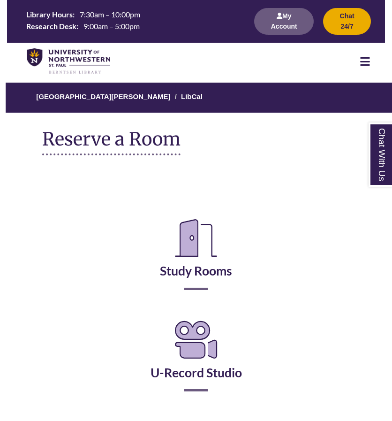
scroll to position [221, 0]
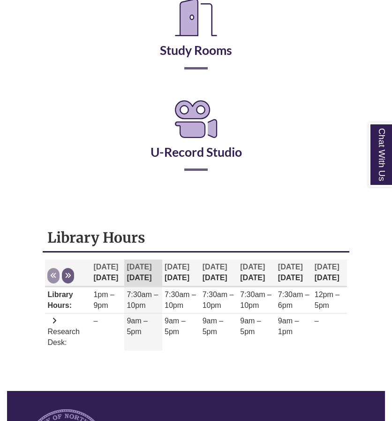
click at [190, 69] on h2 "Study Rooms" at bounding box center [195, 30] width 265 height 78
click at [190, 36] on icon "Reserve a Room" at bounding box center [196, 17] width 57 height 53
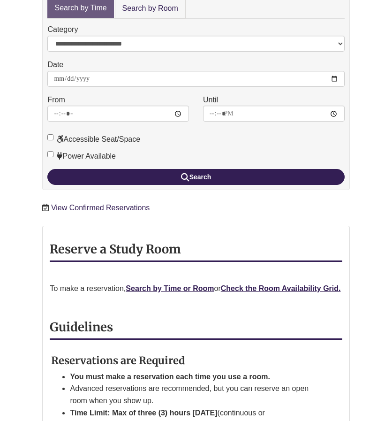
scroll to position [215, 0]
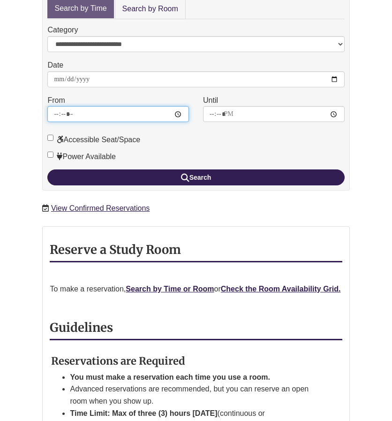
click at [73, 106] on input "*****" at bounding box center [118, 114] width 142 height 16
type input "*****"
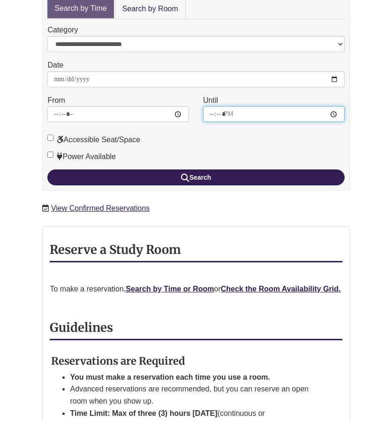
click at [214, 106] on input "*****" at bounding box center [274, 114] width 142 height 16
type input "*****"
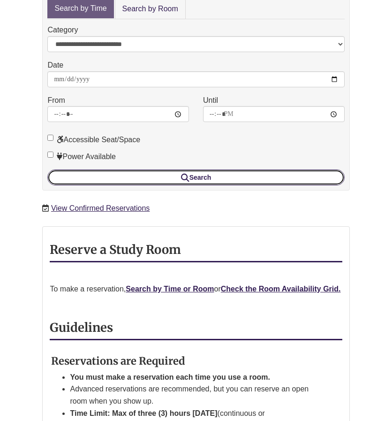
click at [132, 169] on button "Search" at bounding box center [195, 177] width 297 height 16
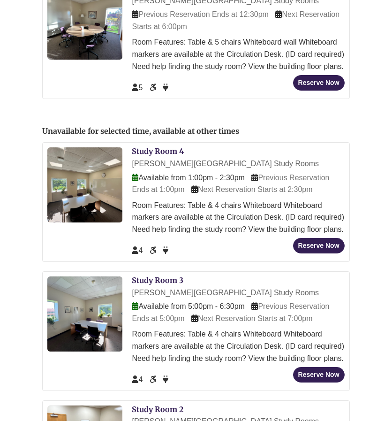
scroll to position [466, 0]
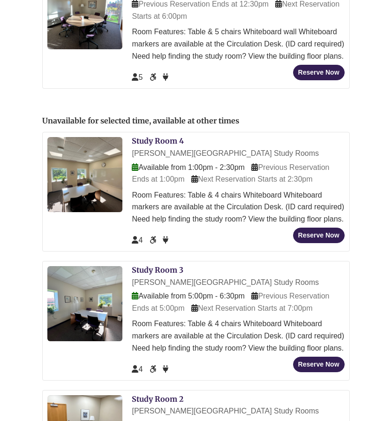
click at [190, 161] on div "Available from 1:00pm - 2:30pm Previous Reservation Ends at 1:00pm Next Reserva…" at bounding box center [238, 173] width 213 height 24
click at [135, 163] on icon at bounding box center [135, 167] width 7 height 8
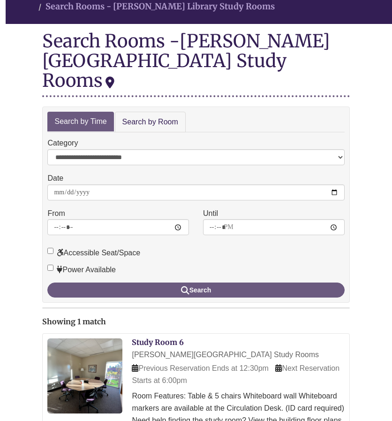
scroll to position [99, 0]
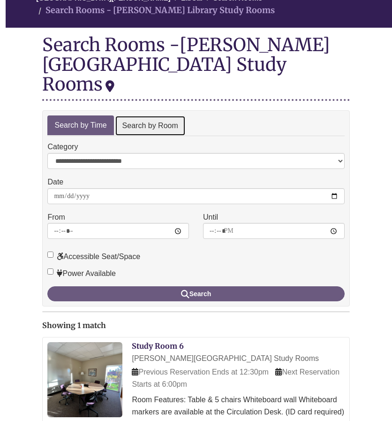
click at [137, 115] on link "Search by Room" at bounding box center [150, 125] width 71 height 21
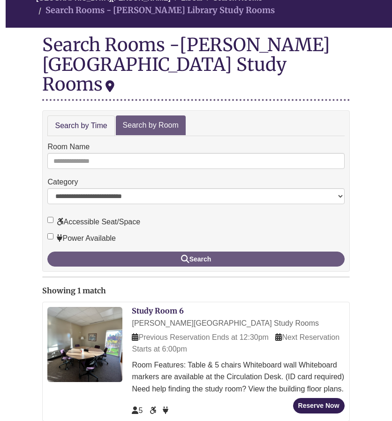
click at [100, 152] on form "**********" at bounding box center [195, 203] width 297 height 125
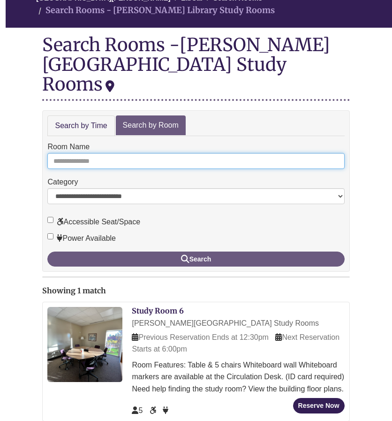
click at [95, 153] on input "Room Name" at bounding box center [195, 161] width 297 height 16
type input "*"
click at [47, 251] on button "Search" at bounding box center [195, 258] width 297 height 15
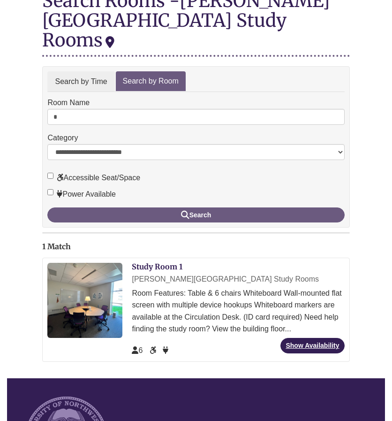
scroll to position [144, 0]
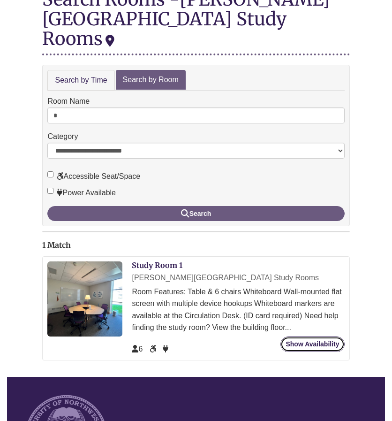
click at [314, 336] on link "Show Availability" at bounding box center [313, 343] width 64 height 15
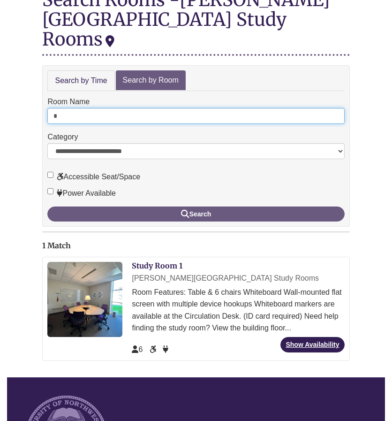
click at [77, 108] on input "*" at bounding box center [195, 116] width 297 height 16
type input "*"
click at [47, 206] on button "Search" at bounding box center [195, 213] width 297 height 15
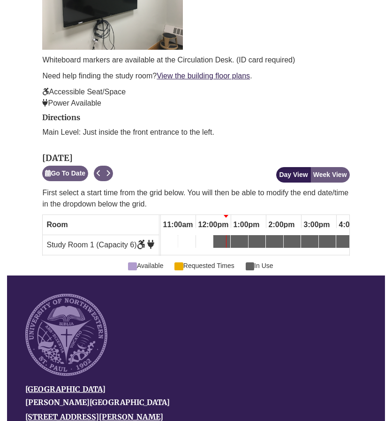
scroll to position [549, 0]
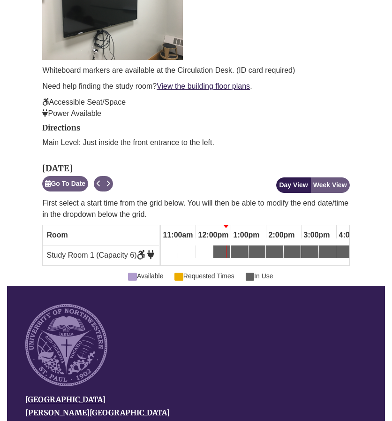
click at [267, 248] on div "2:00pm Monday, September 29, 2025 - Study Room 1 - In Use" at bounding box center [269, 253] width 4 height 10
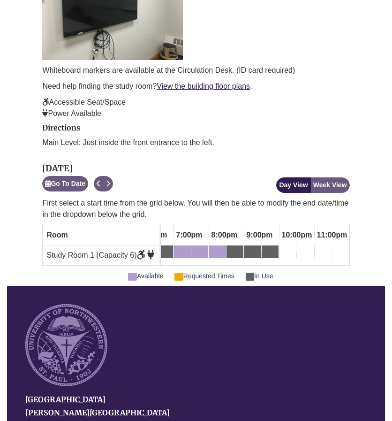
scroll to position [0, 0]
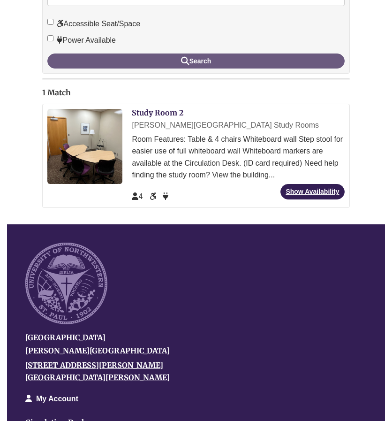
scroll to position [300, 0]
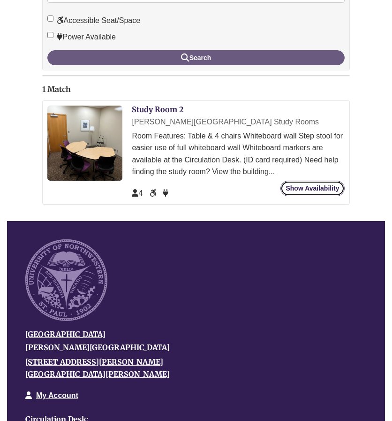
click at [309, 181] on link "Show Availability" at bounding box center [313, 188] width 64 height 15
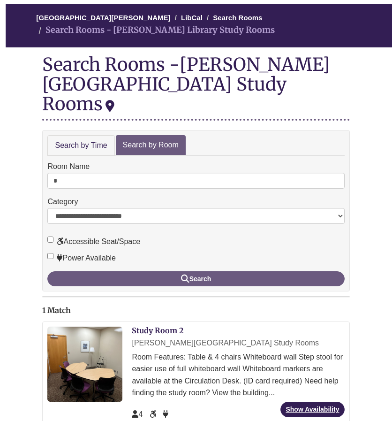
scroll to position [0, 0]
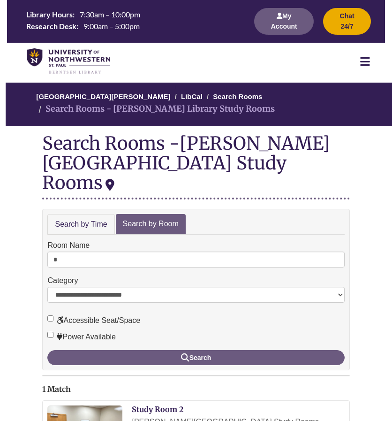
click at [80, 247] on form "**********" at bounding box center [195, 301] width 297 height 125
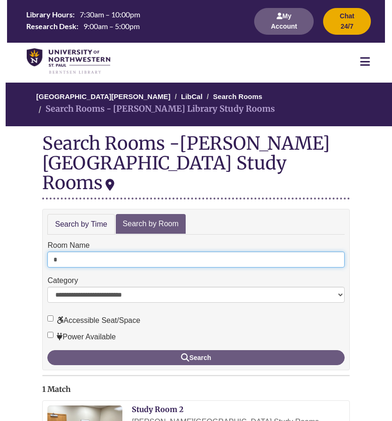
click at [77, 251] on input "*" at bounding box center [195, 259] width 297 height 16
type input "*"
click at [47, 350] on button "Search" at bounding box center [195, 357] width 297 height 15
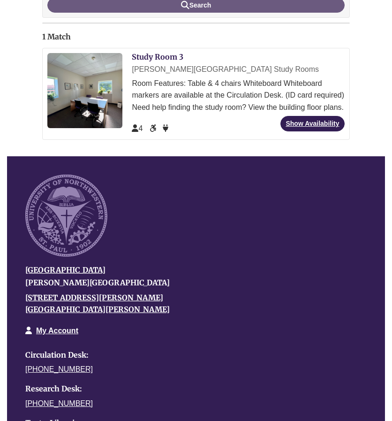
scroll to position [355, 0]
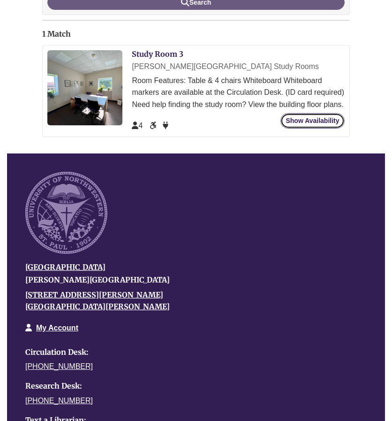
click at [312, 113] on link "Show Availability" at bounding box center [313, 120] width 64 height 15
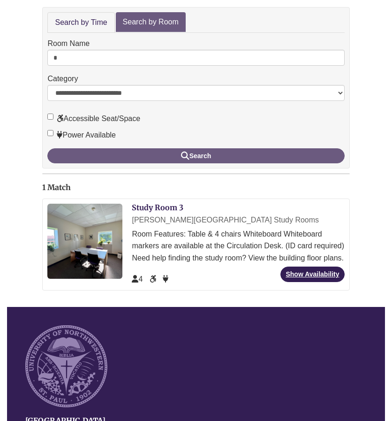
scroll to position [202, 0]
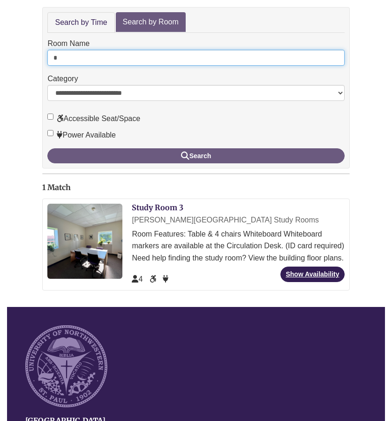
click at [115, 50] on input "*" at bounding box center [195, 58] width 297 height 16
type input "*"
click at [47, 148] on button "Search" at bounding box center [195, 155] width 297 height 15
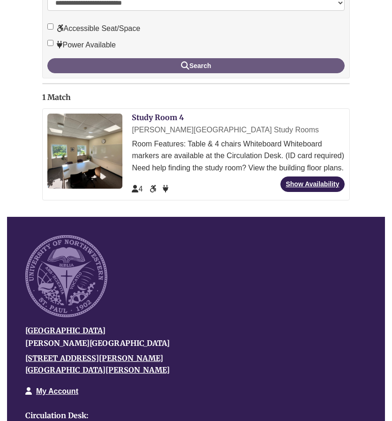
scroll to position [289, 0]
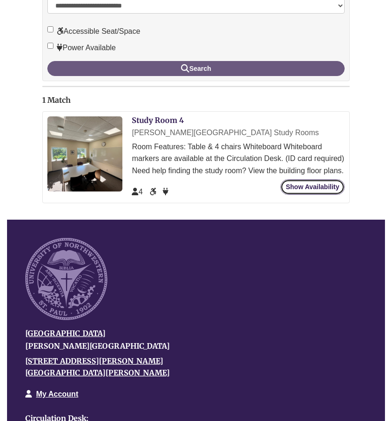
click at [328, 179] on link "Show Availability" at bounding box center [313, 186] width 64 height 15
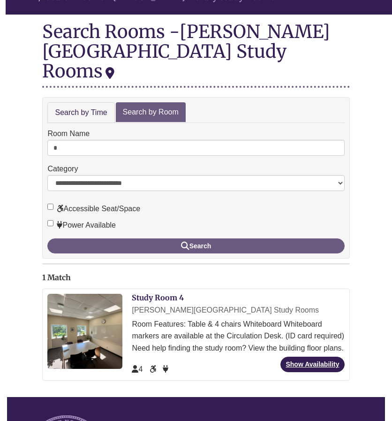
scroll to position [100, 0]
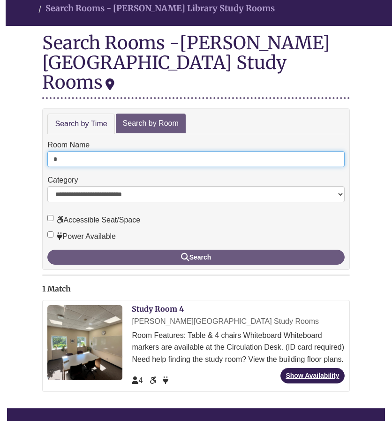
click at [75, 151] on input "*" at bounding box center [195, 159] width 297 height 16
type input "*"
click at [47, 250] on button "Search" at bounding box center [195, 257] width 297 height 15
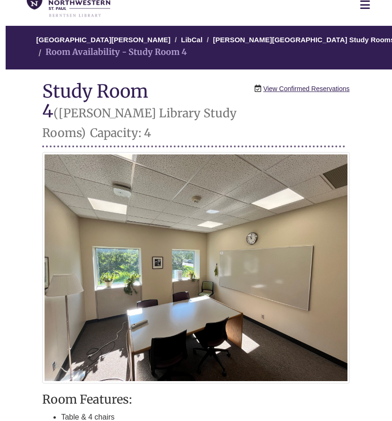
scroll to position [42, 0]
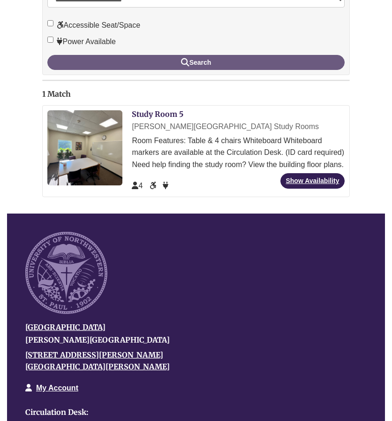
scroll to position [296, 0]
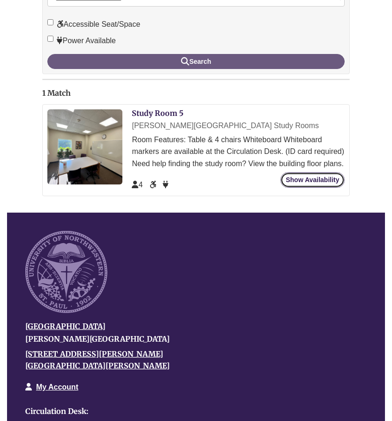
click at [307, 172] on link "Show Availability" at bounding box center [313, 179] width 64 height 15
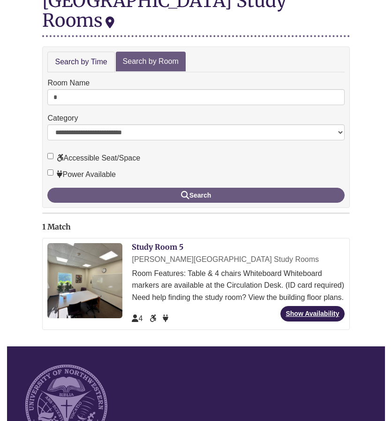
scroll to position [161, 0]
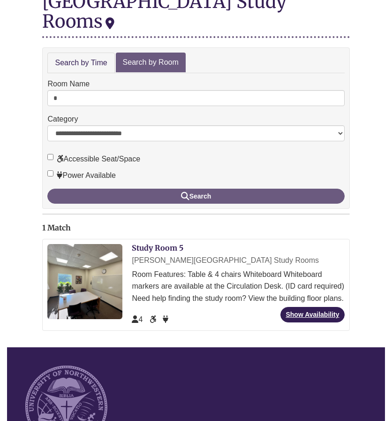
click at [72, 78] on label "Room Name" at bounding box center [68, 84] width 42 height 12
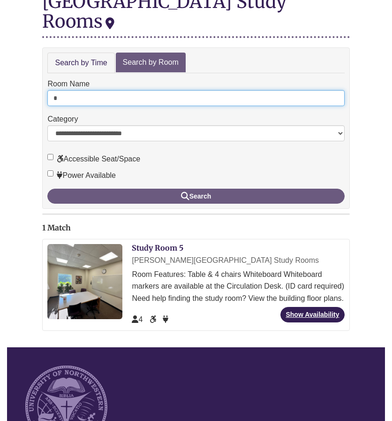
click at [72, 90] on input "*" at bounding box center [195, 98] width 297 height 16
click at [73, 90] on input "*" at bounding box center [195, 98] width 297 height 16
type input "*"
click at [47, 189] on button "Search" at bounding box center [195, 196] width 297 height 15
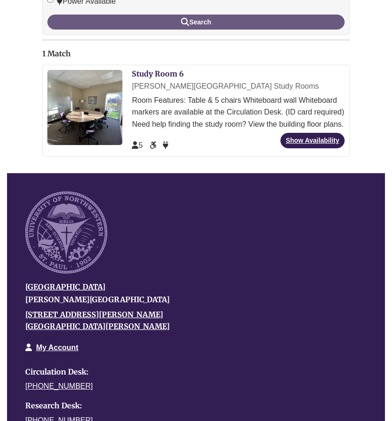
scroll to position [335, 0]
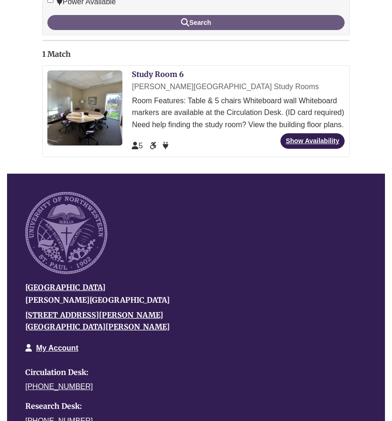
click at [321, 111] on div "Study Room 6 Berntsen Library Study Rooms Room Features: Table & 5 chairs White…" at bounding box center [238, 111] width 213 height 82
click at [325, 133] on link "Show Availability" at bounding box center [313, 140] width 64 height 15
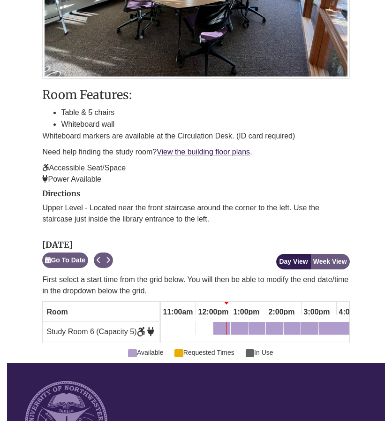
scroll to position [362, 0]
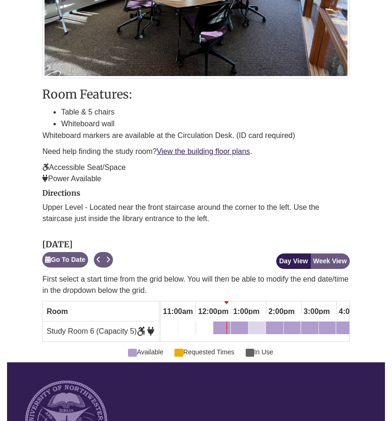
click at [262, 324] on div "1:30pm Monday, September 29, 2025 - Study Room 6 - Available" at bounding box center [257, 329] width 15 height 10
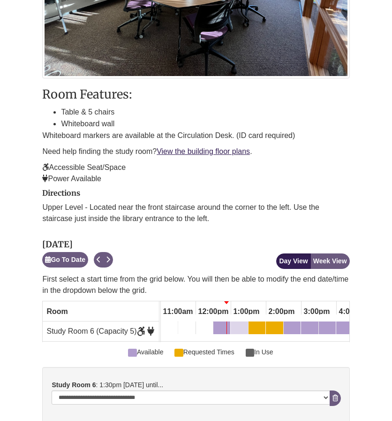
click at [238, 321] on link "1:00pm Monday, September 29, 2025 - Study Room 6 - Available" at bounding box center [239, 329] width 17 height 16
click at [253, 324] on div "1:30pm Monday, September 29, 2025 - Study Room 6 - Available" at bounding box center [257, 329] width 15 height 10
click at [236, 324] on div "1:00pm Monday, September 29, 2025 - Study Room 6 - Available" at bounding box center [239, 329] width 15 height 10
click at [336, 390] on button "Remove Pending Reservation" at bounding box center [335, 397] width 11 height 15
click at [335, 395] on icon "booking form" at bounding box center [336, 398] width 6 height 7
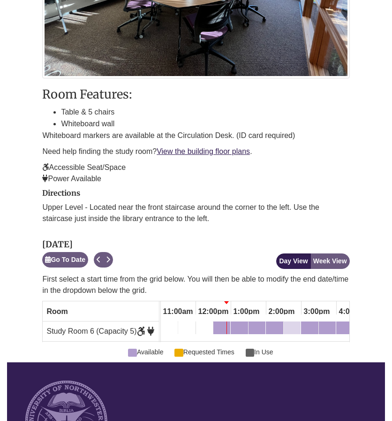
click at [284, 321] on link "2:30pm Monday, September 29, 2025 - Study Room 6 - Available" at bounding box center [292, 329] width 17 height 16
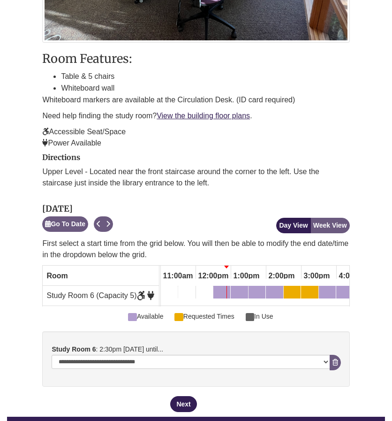
scroll to position [396, 0]
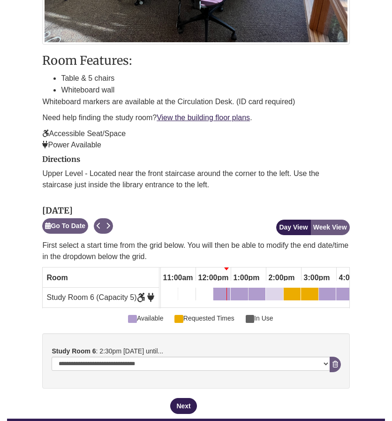
click at [271, 290] on div "2:00pm Monday, September 29, 2025 - Study Room 6 - Available" at bounding box center [274, 295] width 15 height 10
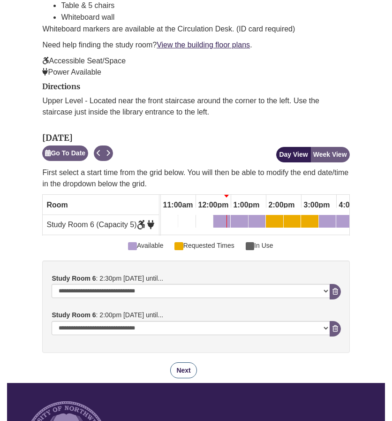
scroll to position [469, 0]
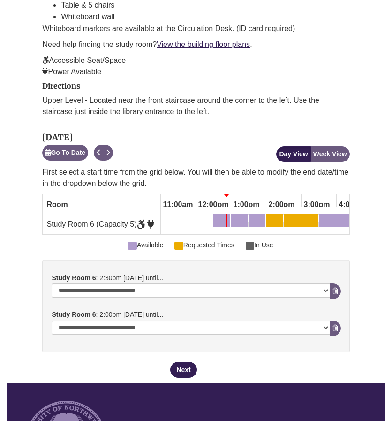
click at [193, 344] on fieldset "**********" at bounding box center [195, 319] width 307 height 118
click at [190, 362] on button "Next" at bounding box center [183, 370] width 26 height 16
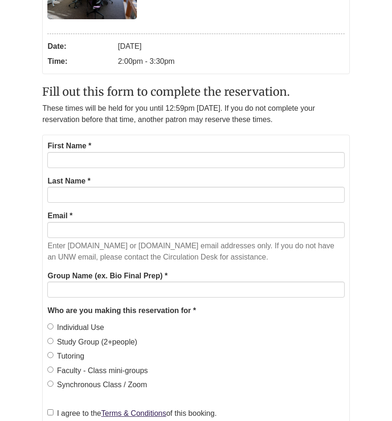
scroll to position [193, 0]
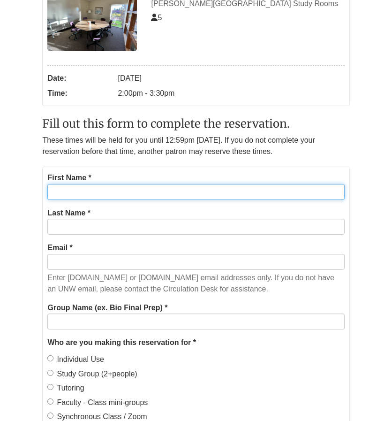
click at [84, 194] on input "First Name *" at bounding box center [195, 192] width 297 height 16
type input "*******"
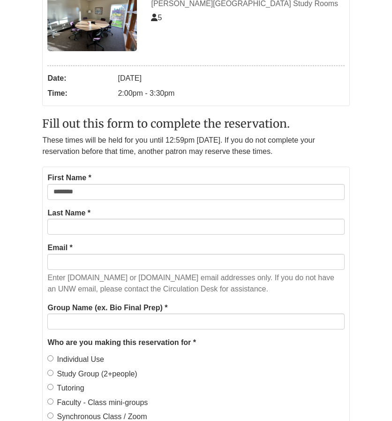
click at [115, 216] on div "Last Name *" at bounding box center [195, 221] width 297 height 28
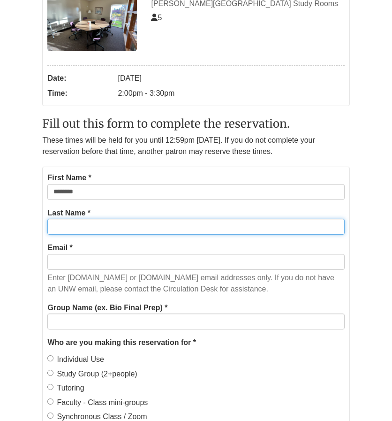
click at [115, 229] on input "Last Name *" at bounding box center [195, 227] width 297 height 16
type input "*******"
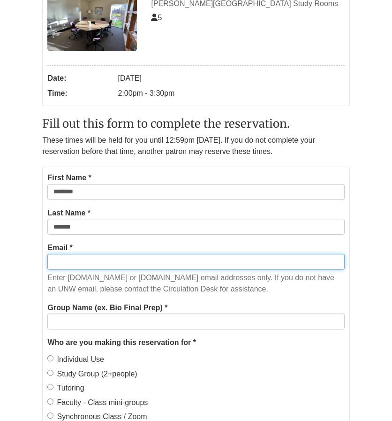
click at [124, 264] on input "Email *" at bounding box center [195, 262] width 297 height 16
type input "**********"
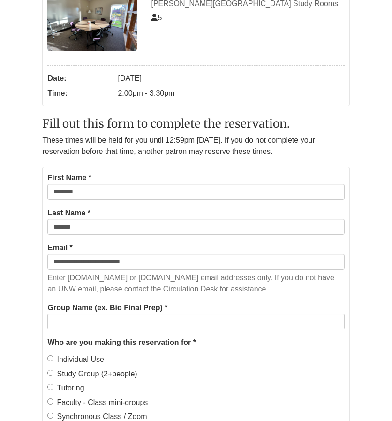
click at [114, 311] on label "Group Name (ex. Bio Final Prep) *" at bounding box center [107, 308] width 120 height 12
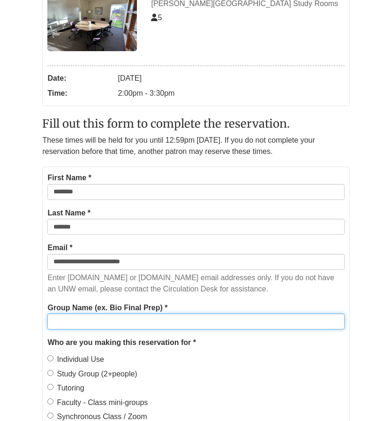
click at [114, 313] on input "Group Name (ex. Bio Final Prep) *" at bounding box center [195, 321] width 297 height 16
click at [111, 319] on input "Group Name (ex. Bio Final Prep) *" at bounding box center [195, 321] width 297 height 16
click at [70, 321] on input "Group Name (ex. Bio Final Prep) *" at bounding box center [195, 321] width 297 height 16
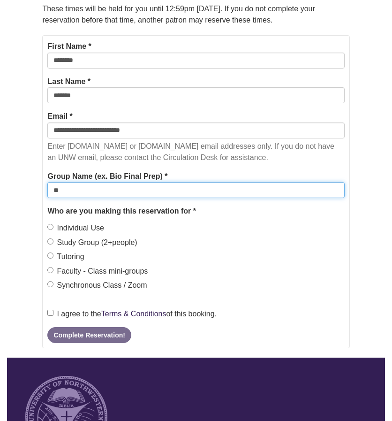
scroll to position [348, 0]
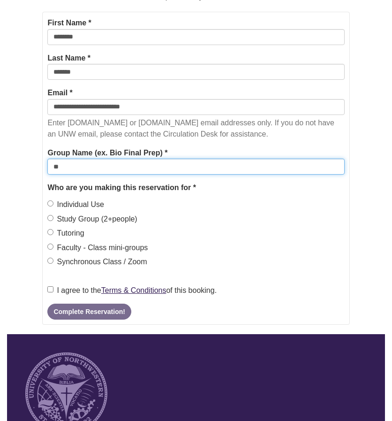
type input "**"
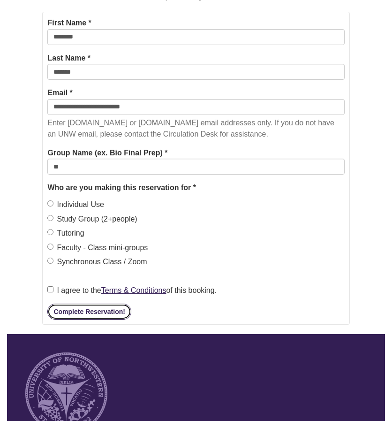
click at [61, 311] on button "Complete Reservation!" at bounding box center [89, 312] width 84 height 16
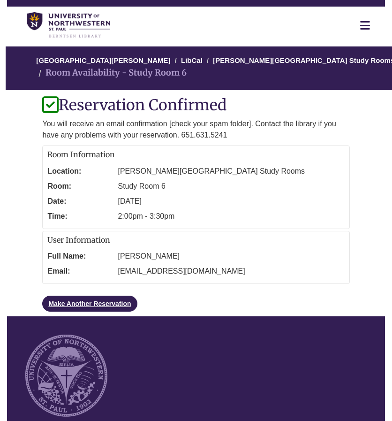
scroll to position [34, 0]
